Goal: Use online tool/utility: Utilize a website feature to perform a specific function

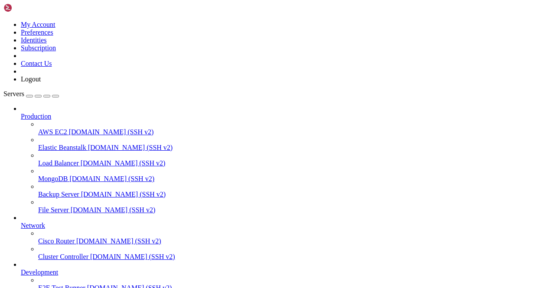
scroll to position [107, 0]
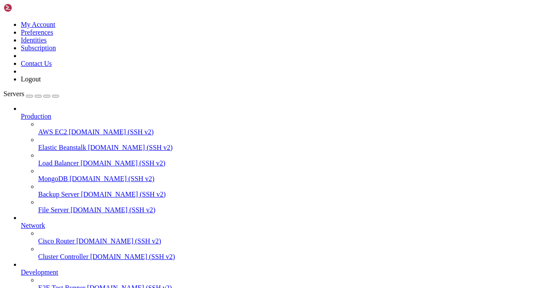
scroll to position [14926, 0]
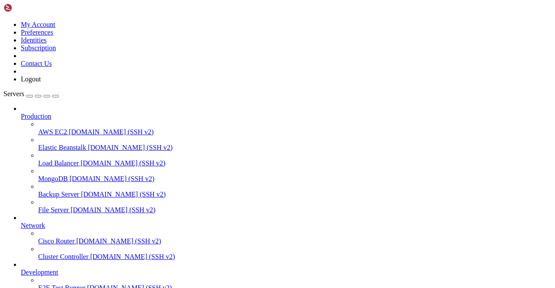
scroll to position [0, 0]
